Goal: Task Accomplishment & Management: Manage account settings

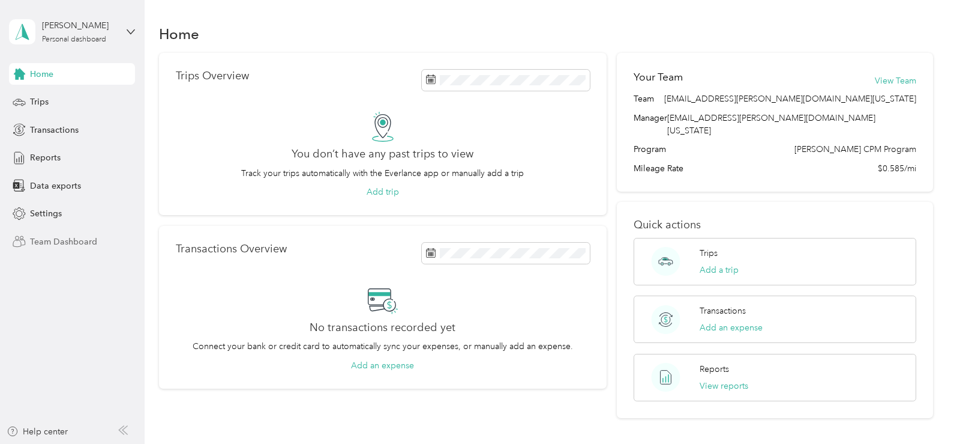
click at [77, 238] on span "Team Dashboard" at bounding box center [63, 241] width 67 height 13
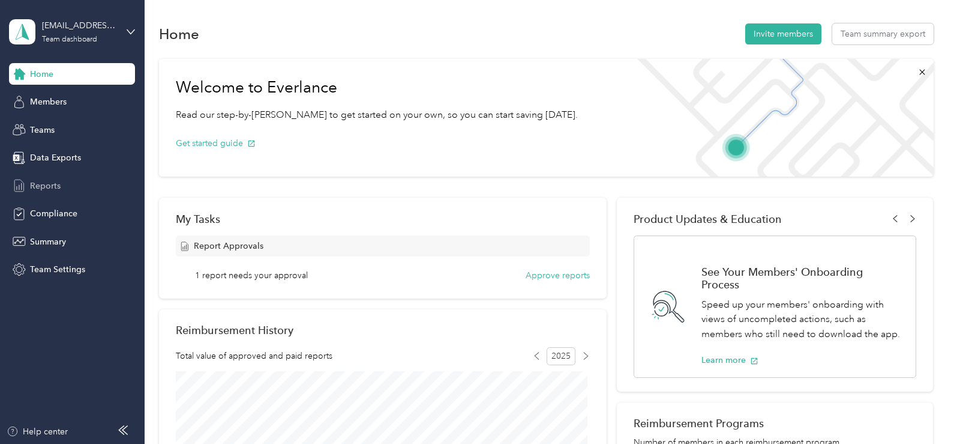
click at [52, 183] on span "Reports" at bounding box center [45, 185] width 31 height 13
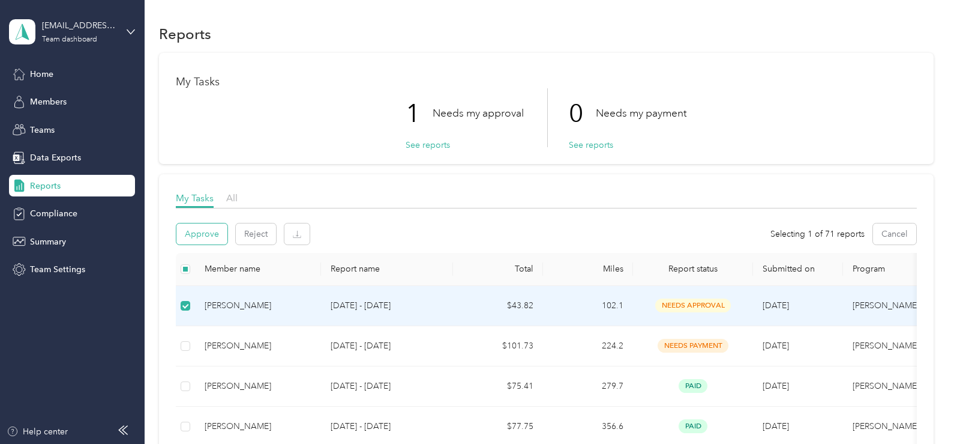
click at [206, 229] on button "Approve" at bounding box center [201, 233] width 51 height 21
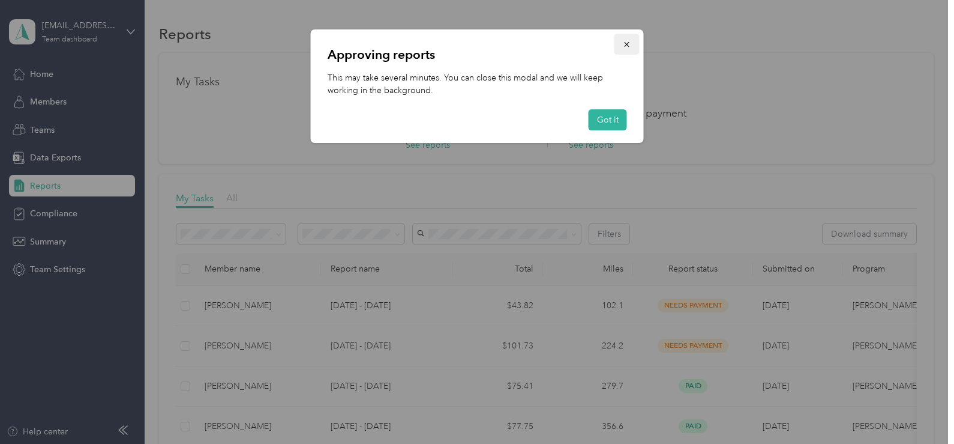
click at [627, 43] on icon "button" at bounding box center [627, 44] width 8 height 8
